Goal: Information Seeking & Learning: Compare options

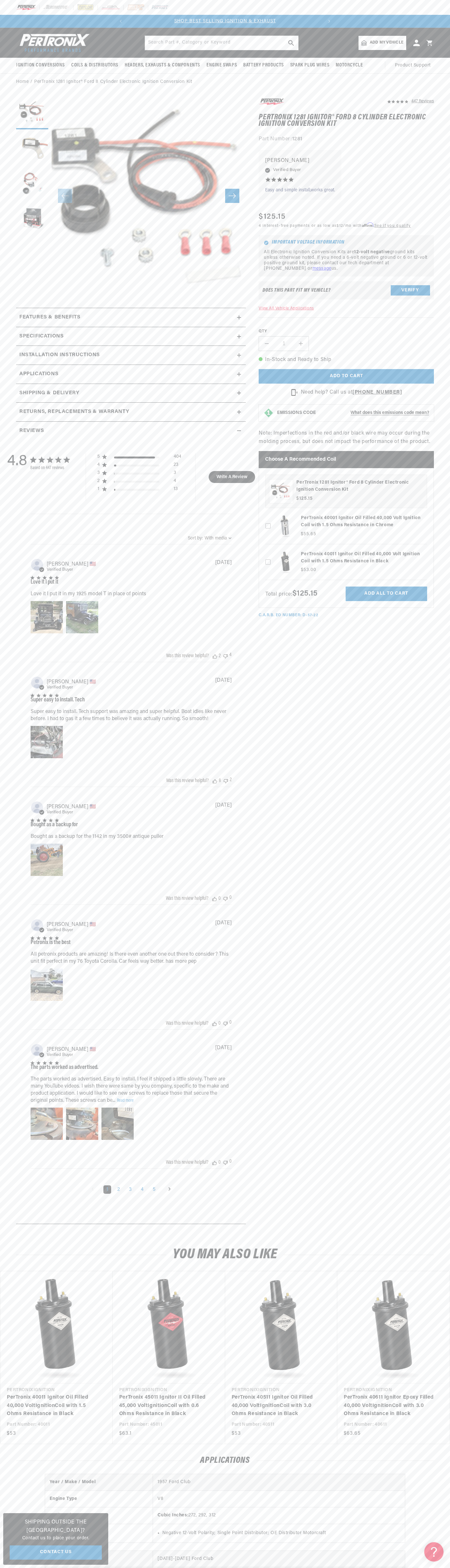
click at [169, 4] on div at bounding box center [225, 7] width 450 height 15
click at [425, 1393] on link "PerTronix 40611 Ignitor Epoxy Filled 40,000 Volt Ignition Coil with 3.0 Ohms Re…" at bounding box center [390, 1405] width 93 height 25
click at [25, 1567] on html "Skip to content Your cart Your cart is empty Get the right parts the first time…" at bounding box center [225, 784] width 450 height 1568
click at [21, 233] on button "Load image 4 in gallery view" at bounding box center [32, 219] width 32 height 32
